Goal: Task Accomplishment & Management: Use online tool/utility

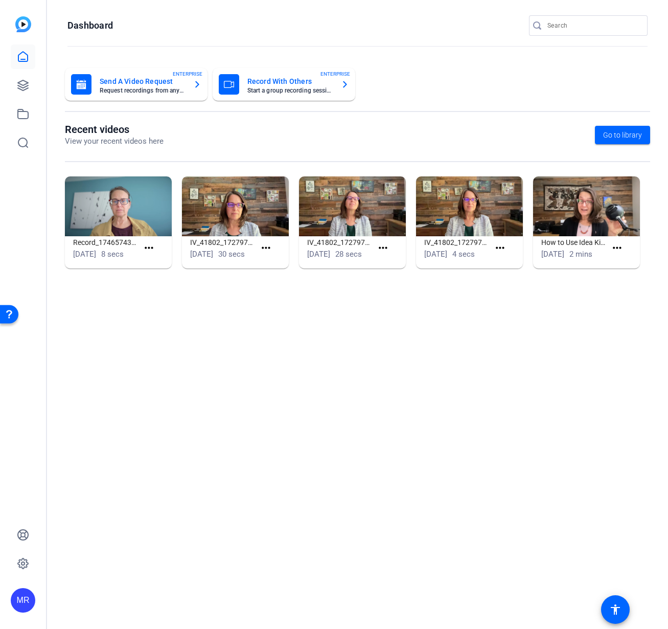
click at [577, 27] on input "Search" at bounding box center [594, 25] width 92 height 12
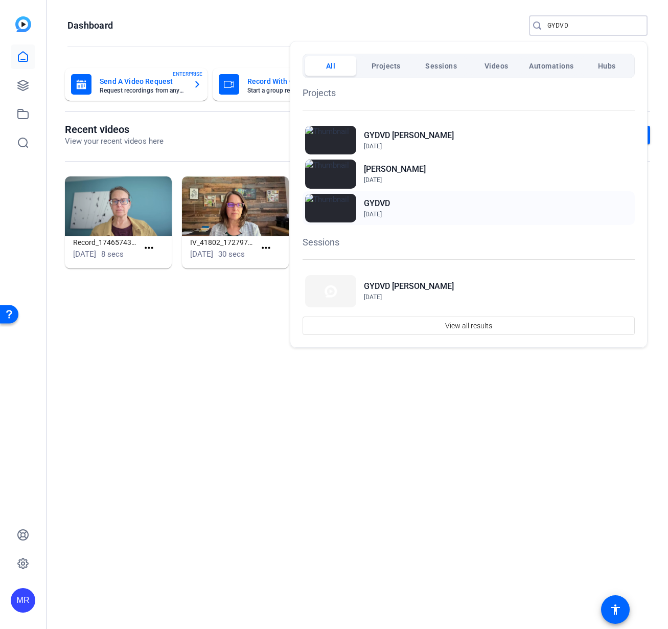
type input "GYDVD"
click at [374, 200] on h2 "GYDVD" at bounding box center [377, 203] width 26 height 12
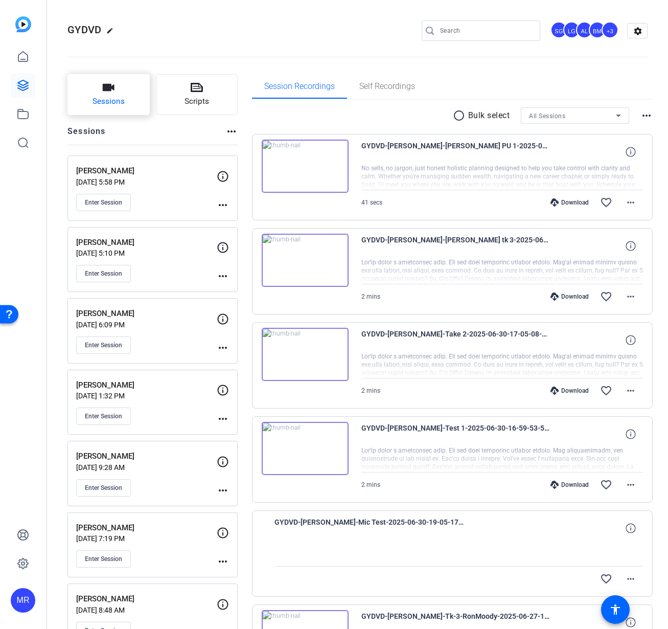
click at [106, 104] on span "Sessions" at bounding box center [109, 102] width 32 height 12
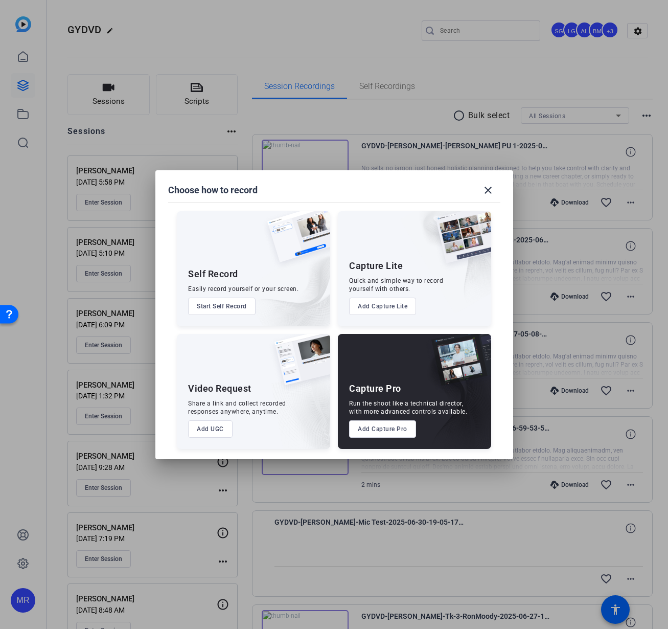
click at [394, 436] on button "Add Capture Pro" at bounding box center [382, 428] width 67 height 17
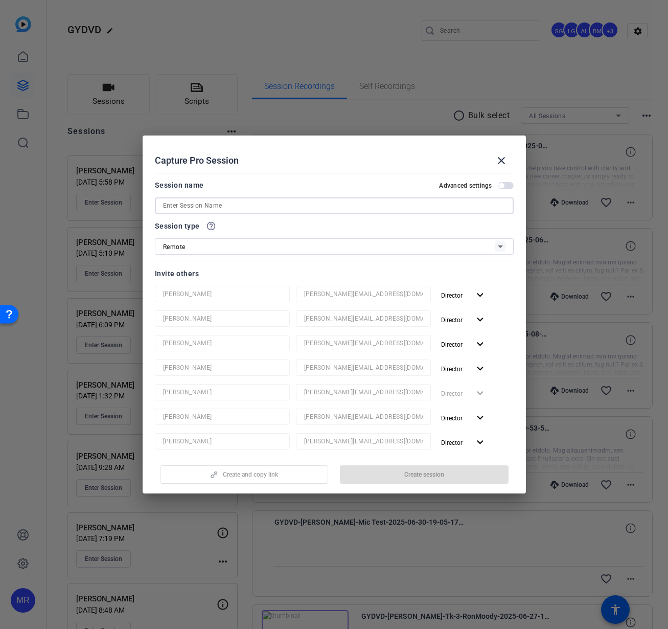
click at [198, 207] on input at bounding box center [334, 205] width 343 height 12
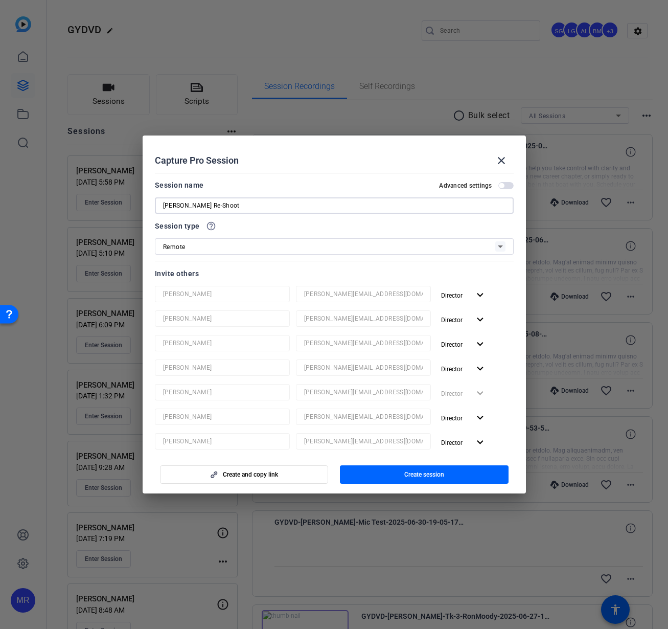
scroll to position [153, 0]
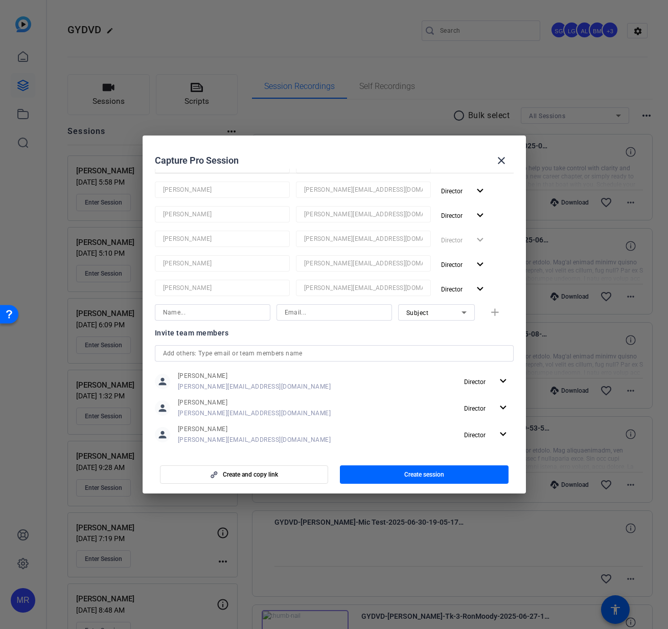
type input "[PERSON_NAME] Re-Shoot"
click at [200, 348] on input "text" at bounding box center [334, 353] width 343 height 12
click at [410, 473] on span "Create session" at bounding box center [425, 474] width 40 height 8
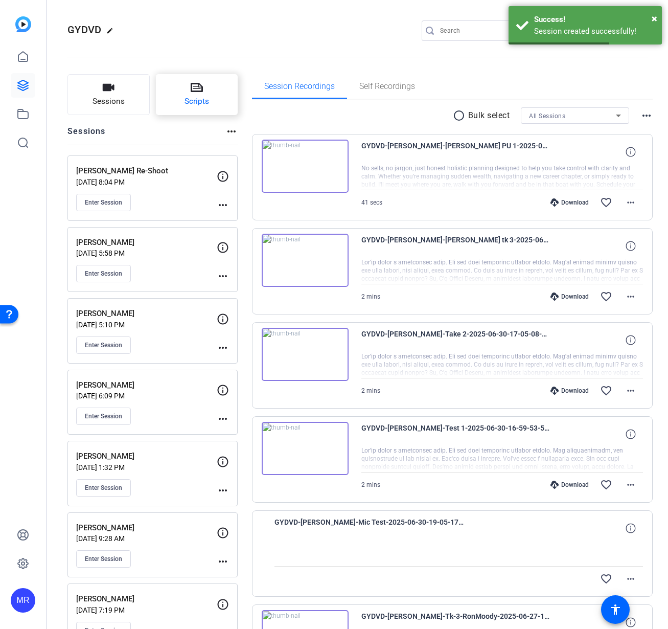
click at [192, 105] on span "Scripts" at bounding box center [197, 102] width 25 height 12
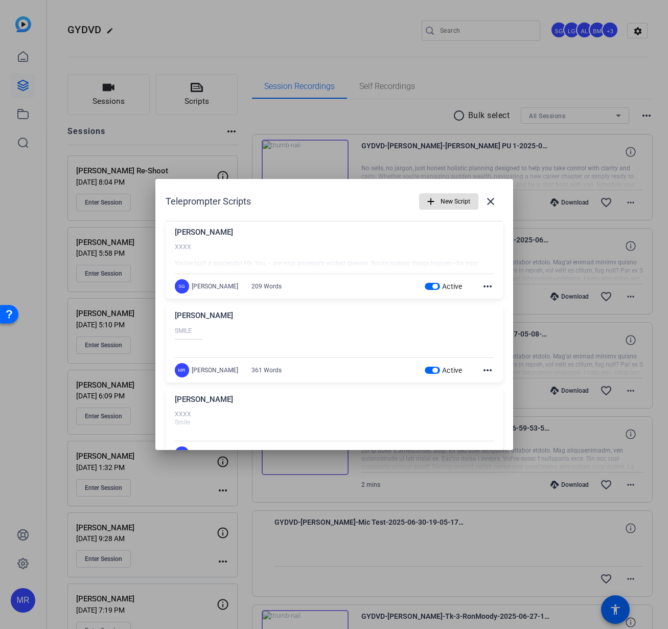
click at [433, 287] on span "button" at bounding box center [435, 286] width 5 height 5
click at [433, 370] on span "button" at bounding box center [435, 370] width 5 height 5
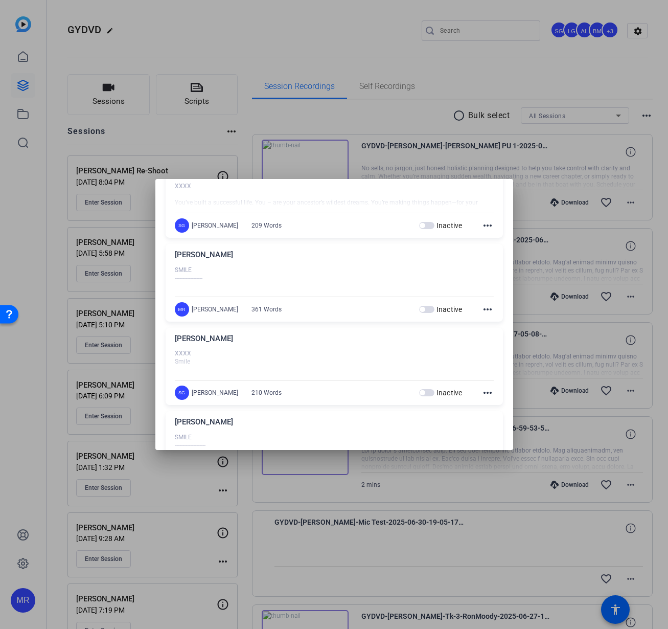
scroll to position [0, 0]
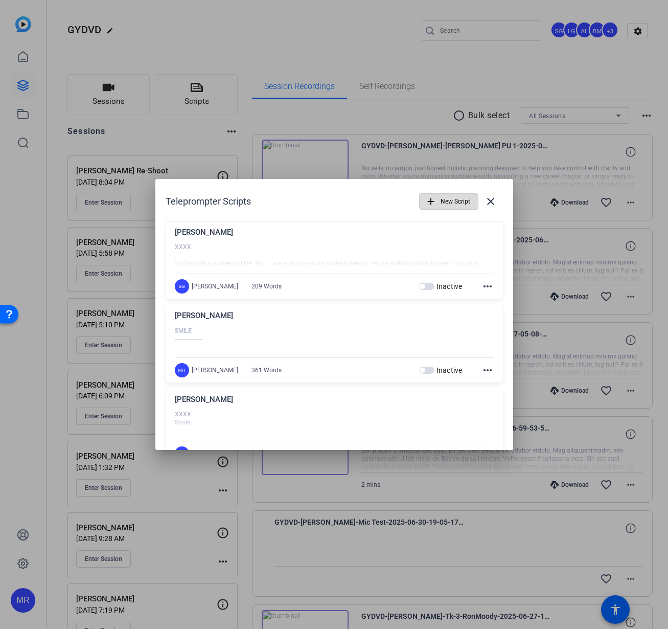
click at [447, 201] on span "New Script" at bounding box center [456, 201] width 30 height 19
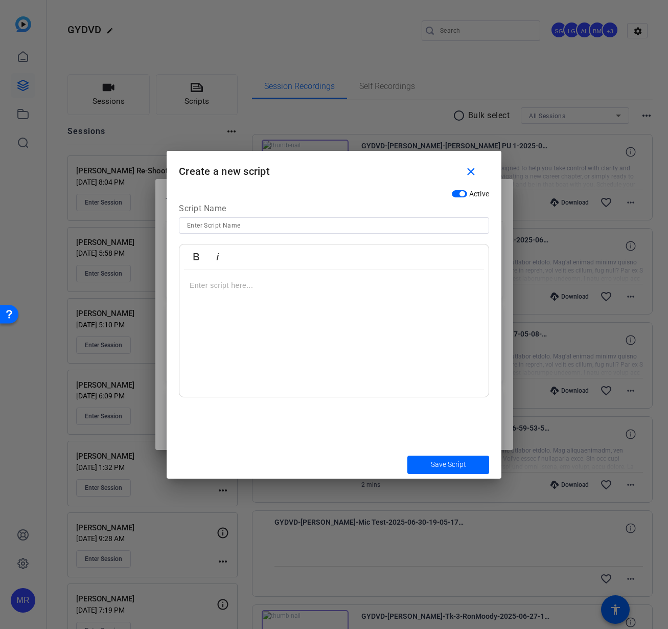
click at [253, 227] on input at bounding box center [334, 225] width 294 height 12
type input "Daphne Re-Shoot"
click at [240, 288] on p at bounding box center [334, 285] width 289 height 11
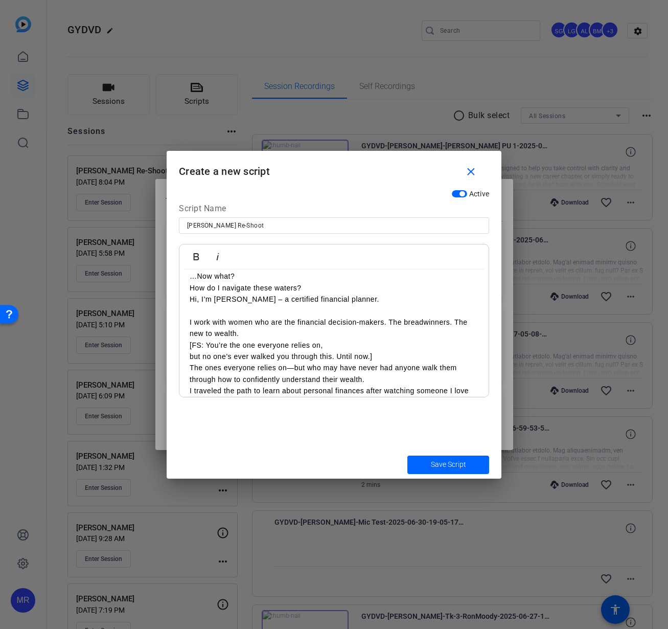
scroll to position [153, 0]
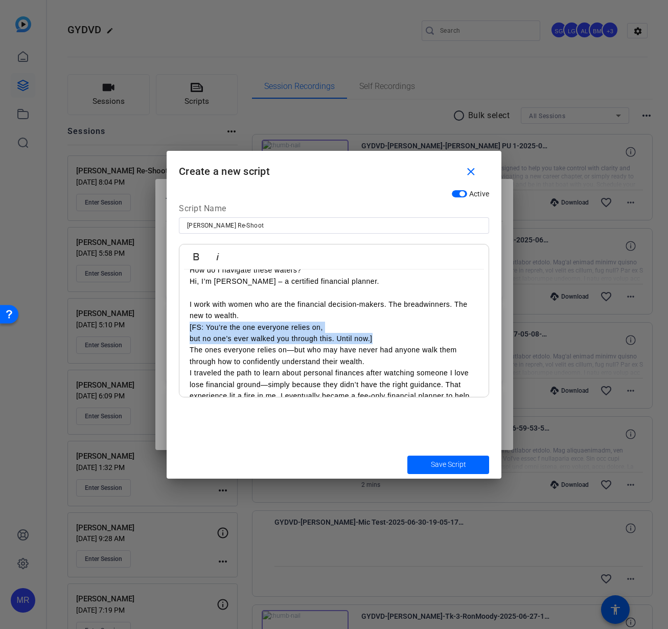
drag, startPoint x: 380, startPoint y: 338, endPoint x: 183, endPoint y: 333, distance: 197.4
click at [182, 333] on div "SMILE ----------------- You’ve built a successful life. You – are your ancestor…" at bounding box center [333, 339] width 309 height 444
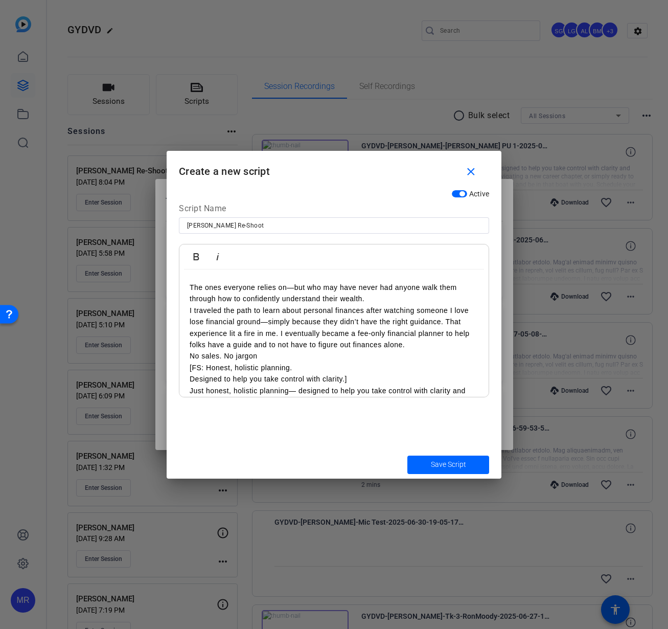
scroll to position [255, 0]
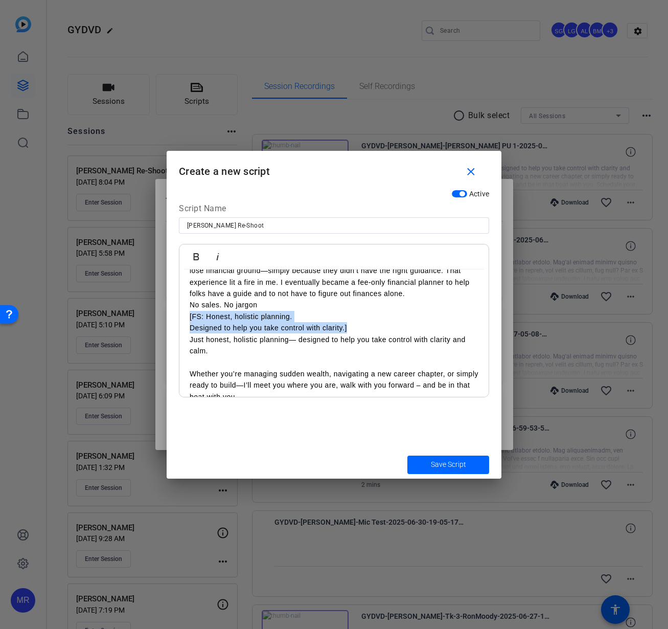
drag, startPoint x: 356, startPoint y: 327, endPoint x: 181, endPoint y: 315, distance: 176.3
click at [181, 315] on div "SMILE ----------------- You’ve built a successful life. You – are your ancestor…" at bounding box center [333, 230] width 309 height 433
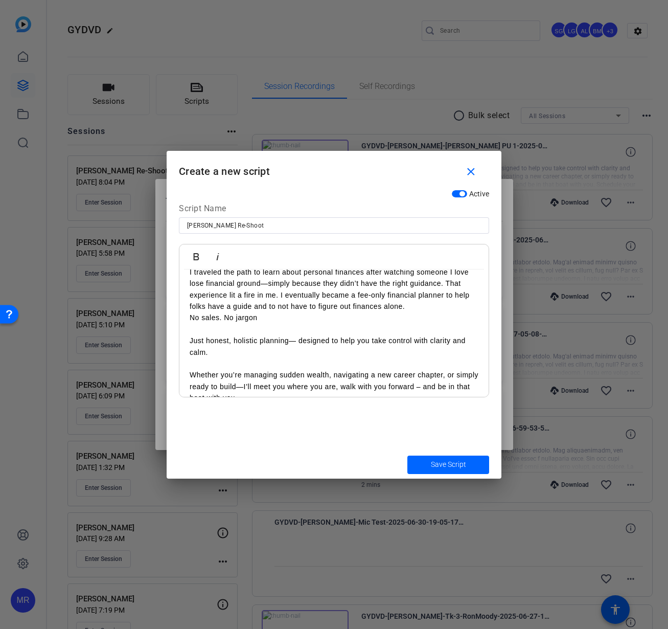
scroll to position [294, 0]
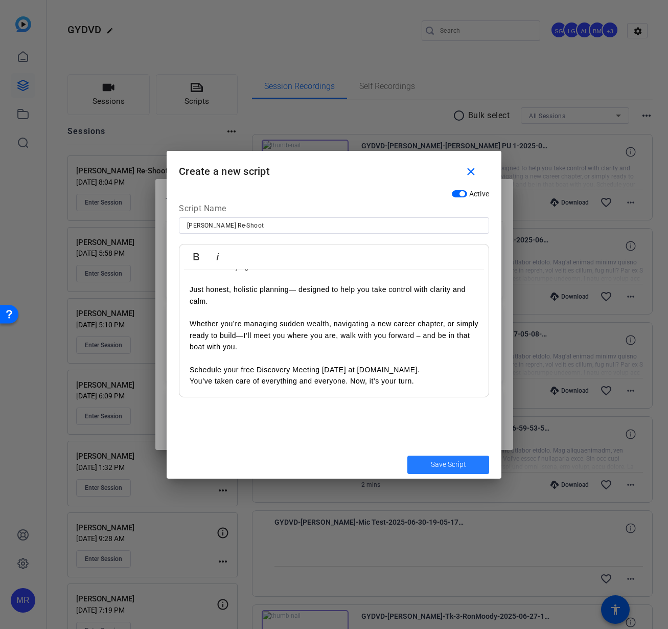
click at [454, 464] on span "Save Script" at bounding box center [448, 464] width 35 height 11
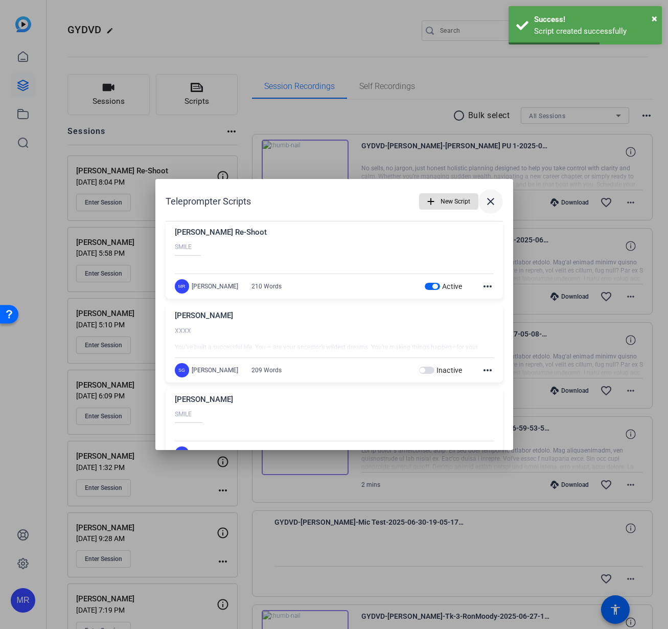
click at [486, 202] on mat-icon "close" at bounding box center [491, 201] width 12 height 12
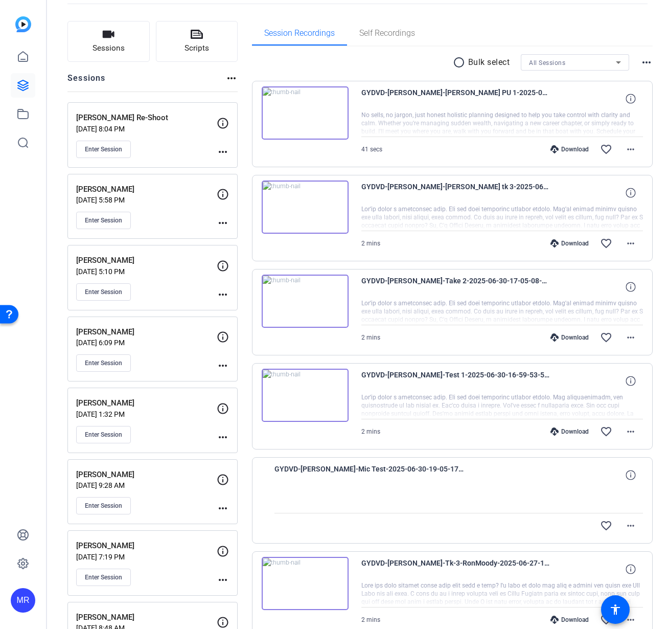
scroll to position [0, 0]
